Goal: Task Accomplishment & Management: Manage account settings

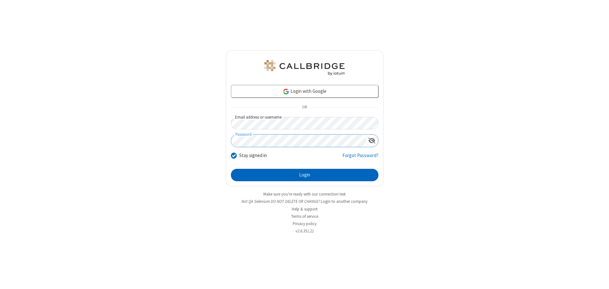
click at [304, 175] on button "Login" at bounding box center [304, 175] width 147 height 13
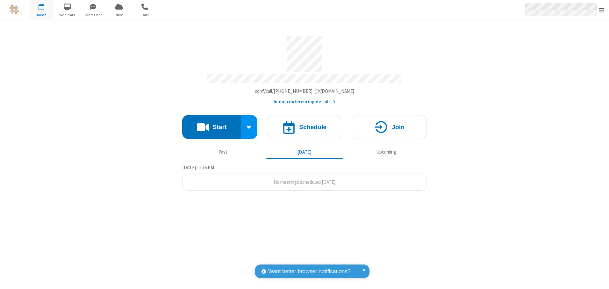
click at [601, 10] on span "Open menu" at bounding box center [601, 10] width 5 height 6
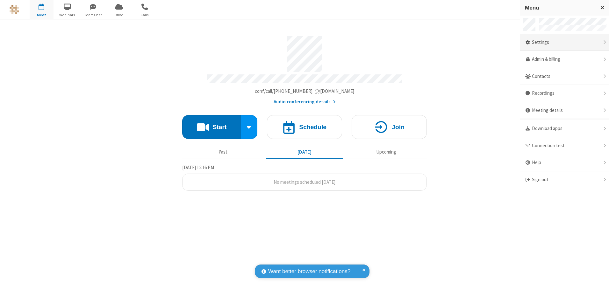
click at [564, 42] on div "Settings" at bounding box center [564, 42] width 89 height 17
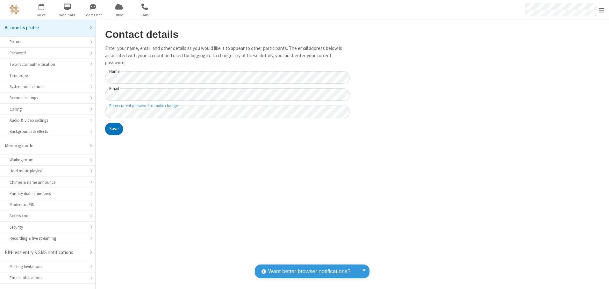
scroll to position [11, 0]
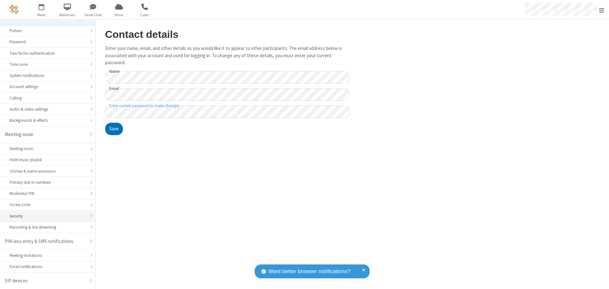
click at [45, 216] on div "Security" at bounding box center [48, 216] width 76 height 6
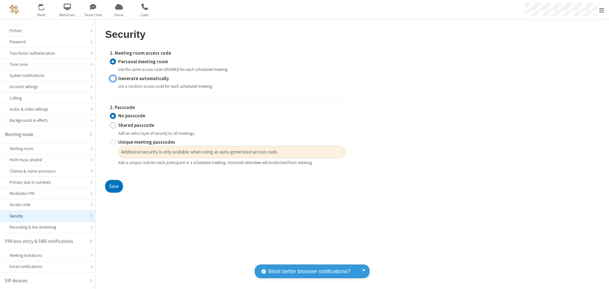
click at [113, 78] on input "Generate automatically" at bounding box center [113, 78] width 6 height 7
radio input "true"
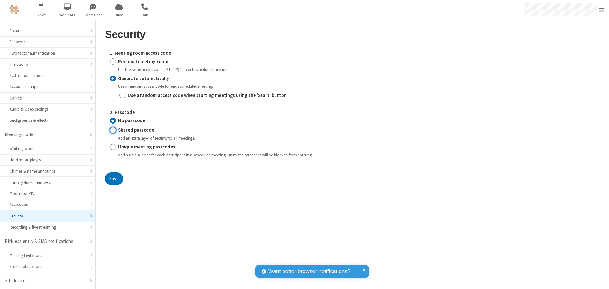
click at [113, 130] on input "Shared passcode" at bounding box center [113, 130] width 6 height 7
radio input "true"
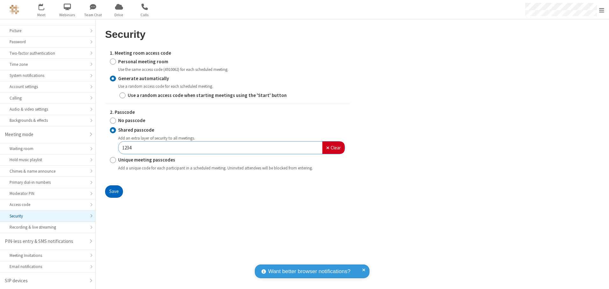
type input "1234"
click at [114, 192] on button "Save" at bounding box center [114, 192] width 18 height 13
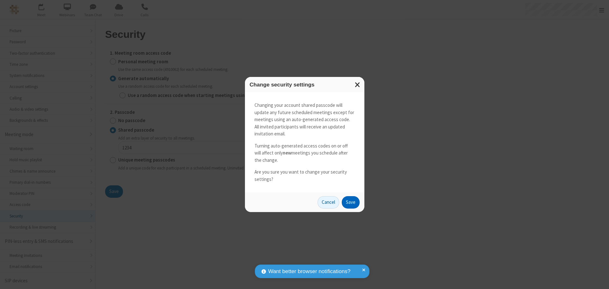
click at [350, 202] on button "Save" at bounding box center [351, 202] width 18 height 13
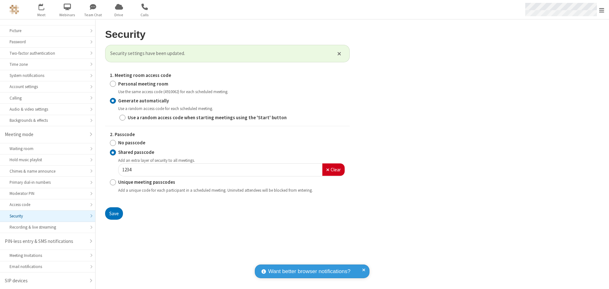
click at [601, 10] on span "Open menu" at bounding box center [601, 10] width 5 height 6
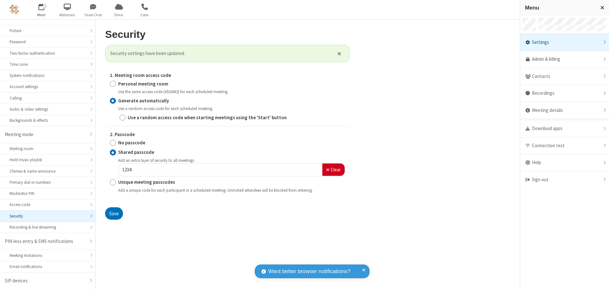
click at [41, 10] on span "button" at bounding box center [42, 6] width 24 height 11
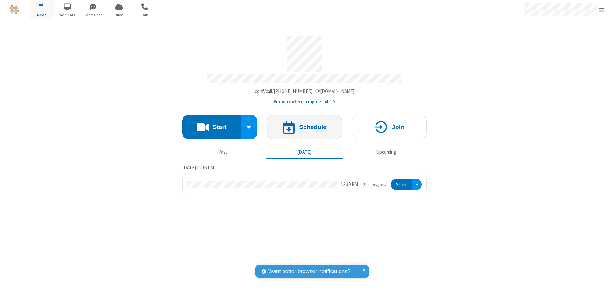
click at [304, 125] on h4 "Schedule" at bounding box center [312, 127] width 27 height 6
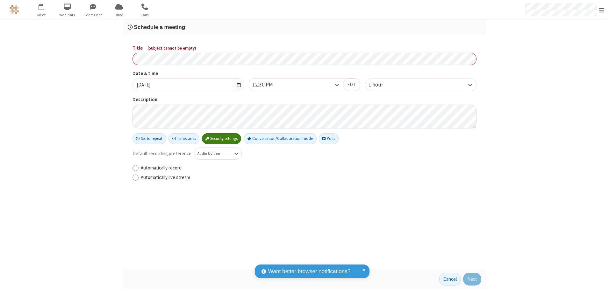
click at [304, 27] on h3 "Schedule a meeting" at bounding box center [304, 27] width 353 height 6
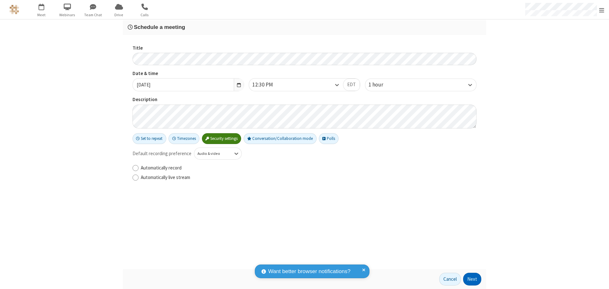
click at [472, 279] on button "Next" at bounding box center [472, 279] width 18 height 13
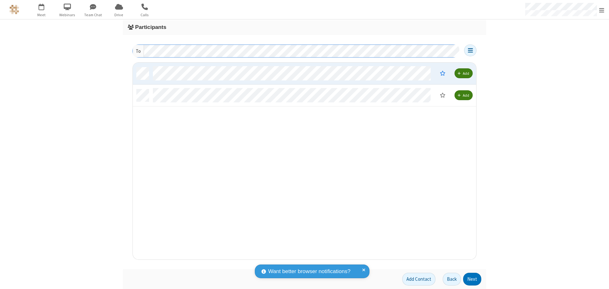
scroll to position [192, 338]
click at [472, 279] on button "Next" at bounding box center [472, 279] width 18 height 13
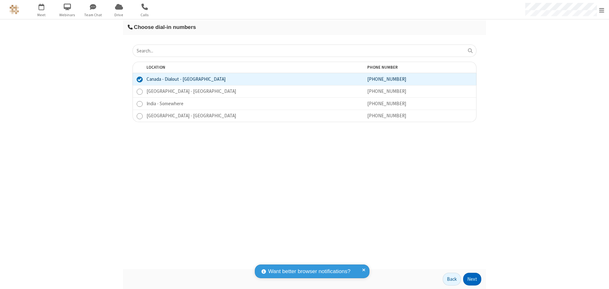
click at [472, 279] on button "Next" at bounding box center [472, 279] width 18 height 13
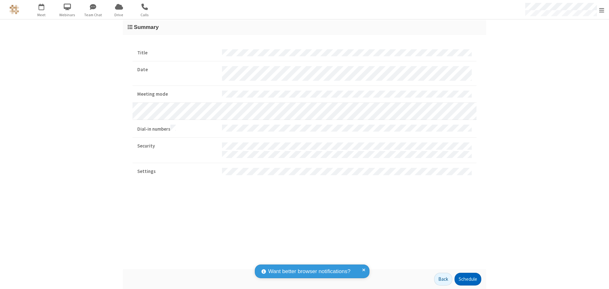
click at [467, 279] on button "Schedule" at bounding box center [467, 279] width 27 height 13
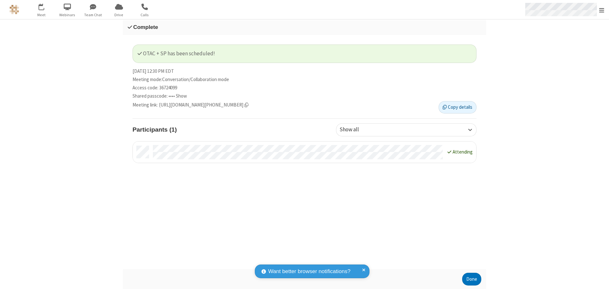
click at [601, 10] on span "Open menu" at bounding box center [601, 10] width 5 height 6
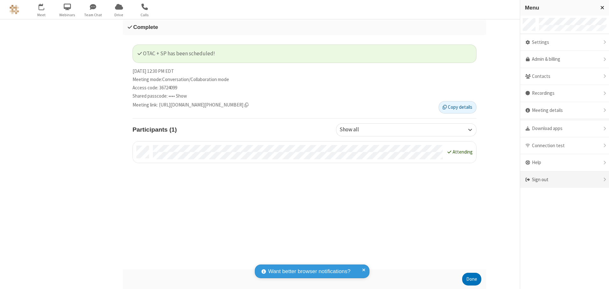
click at [564, 180] on div "Sign out" at bounding box center [564, 180] width 89 height 17
